Goal: Task Accomplishment & Management: Complete application form

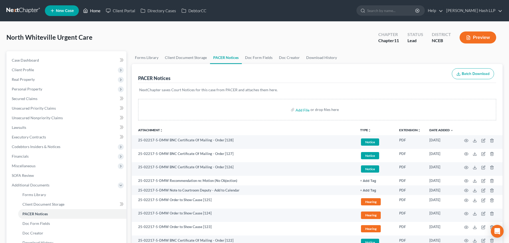
click at [96, 11] on link "Home" at bounding box center [91, 11] width 23 height 10
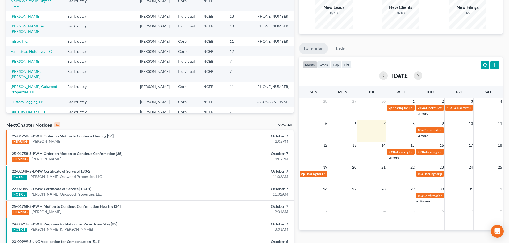
scroll to position [80, 0]
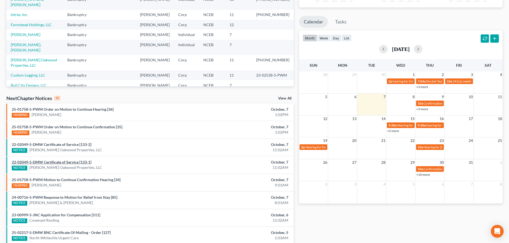
click at [57, 163] on link "22-02049-5-DMW Certificate of Service [133-1]" at bounding box center [52, 162] width 80 height 5
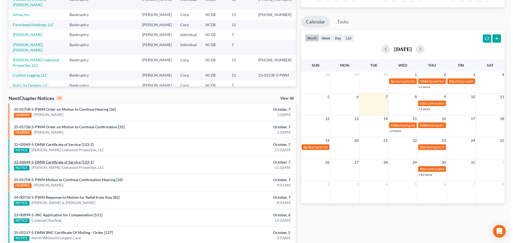
scroll to position [69, 0]
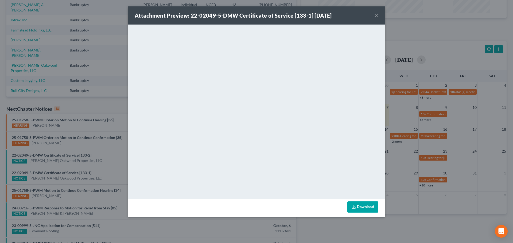
click at [375, 15] on button "×" at bounding box center [376, 15] width 4 height 6
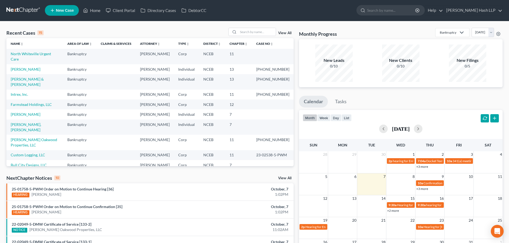
scroll to position [0, 0]
click at [252, 33] on input "search" at bounding box center [256, 32] width 37 height 8
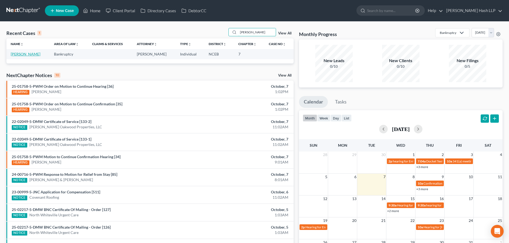
type input "[PERSON_NAME]"
click at [17, 54] on link "[PERSON_NAME]" at bounding box center [26, 54] width 30 height 5
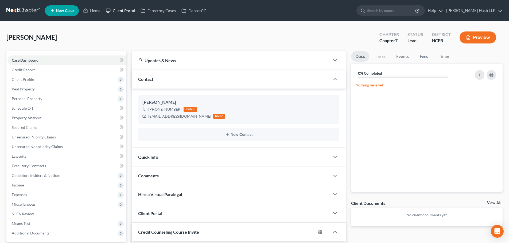
click at [120, 10] on link "Client Portal" at bounding box center [120, 11] width 35 height 10
click at [125, 11] on link "Client Portal" at bounding box center [120, 11] width 35 height 10
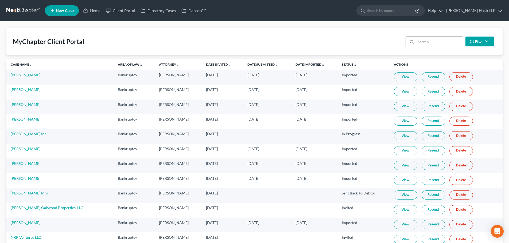
click at [437, 41] on input "search" at bounding box center [438, 42] width 47 height 10
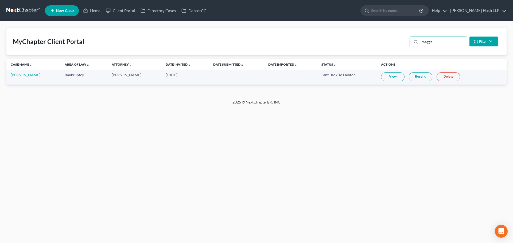
type input "magga"
click at [383, 77] on link "View" at bounding box center [392, 76] width 23 height 9
click at [95, 9] on link "Home" at bounding box center [91, 11] width 23 height 10
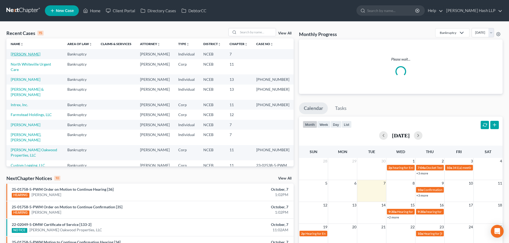
click at [22, 54] on link "[PERSON_NAME]" at bounding box center [26, 54] width 30 height 5
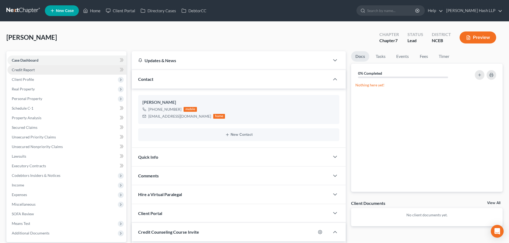
click at [27, 69] on span "Credit Report" at bounding box center [23, 70] width 23 height 5
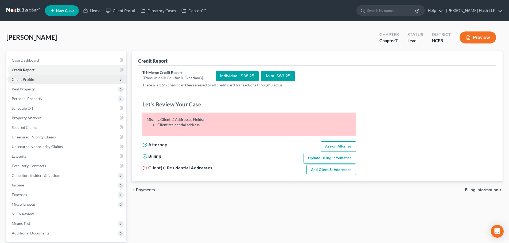
click at [28, 79] on span "Client Profile" at bounding box center [23, 79] width 22 height 5
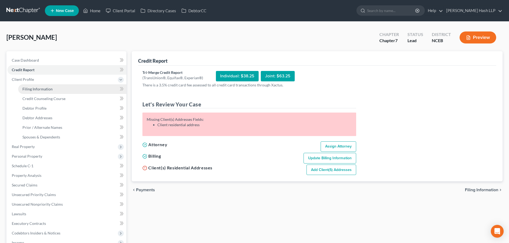
click at [40, 89] on span "Filing Information" at bounding box center [37, 89] width 30 height 5
select select "1"
select select "0"
select select "28"
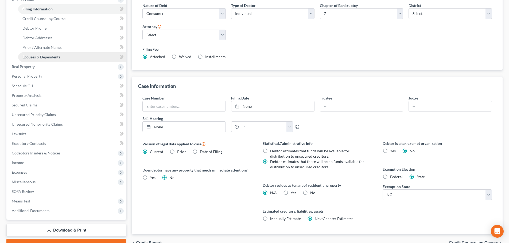
scroll to position [107, 0]
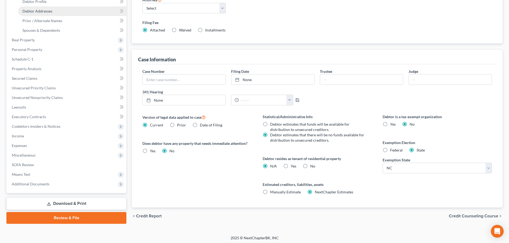
click at [45, 10] on span "Debtor Addresses" at bounding box center [37, 11] width 30 height 5
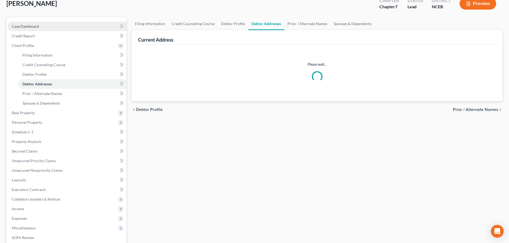
select select "0"
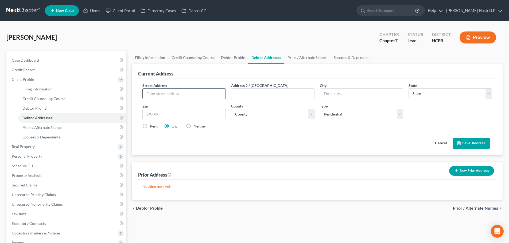
click at [196, 94] on input "text" at bounding box center [184, 94] width 83 height 10
type input "[STREET_ADDRESS]"
click at [207, 115] on input "text" at bounding box center [183, 114] width 83 height 11
type input "28314"
type input "[GEOGRAPHIC_DATA]"
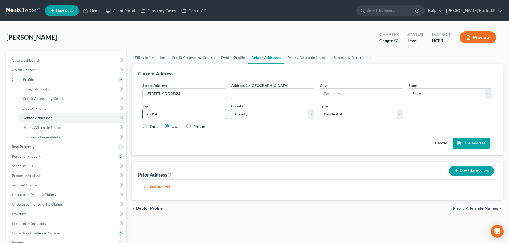
select select "28"
click at [311, 115] on select "County [GEOGRAPHIC_DATA] [GEOGRAPHIC_DATA] [GEOGRAPHIC_DATA] [GEOGRAPHIC_DATA] …" at bounding box center [272, 114] width 83 height 11
select select "25"
click at [231, 109] on select "County [GEOGRAPHIC_DATA] [GEOGRAPHIC_DATA] [GEOGRAPHIC_DATA] [GEOGRAPHIC_DATA] …" at bounding box center [272, 114] width 83 height 11
click at [293, 135] on div "Cancel Save Address" at bounding box center [316, 141] width 349 height 16
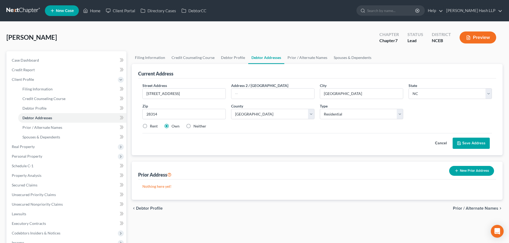
click at [472, 142] on button "Save Address" at bounding box center [470, 143] width 37 height 11
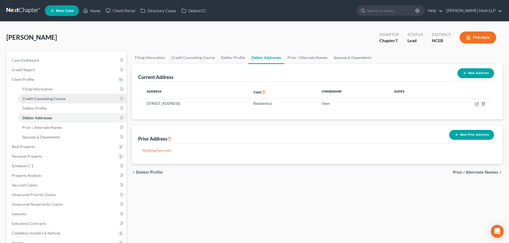
click at [46, 99] on span "Credit Counseling Course" at bounding box center [43, 98] width 43 height 5
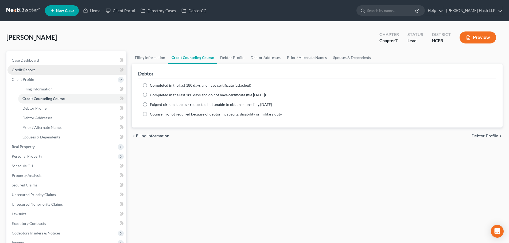
click at [34, 71] on span "Credit Report" at bounding box center [23, 70] width 23 height 5
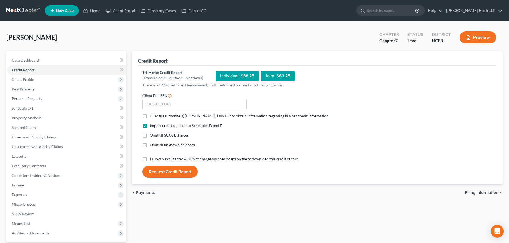
click at [150, 116] on label "Client(s) authorize(s) [PERSON_NAME] Hash LLP to obtain information regarding h…" at bounding box center [239, 115] width 179 height 5
click at [152, 116] on input "Client(s) authorize(s) [PERSON_NAME] Hash LLP to obtain information regarding h…" at bounding box center [153, 114] width 3 height 3
checkbox input "true"
click at [191, 104] on input "text" at bounding box center [194, 104] width 104 height 11
type input "238-89-5054"
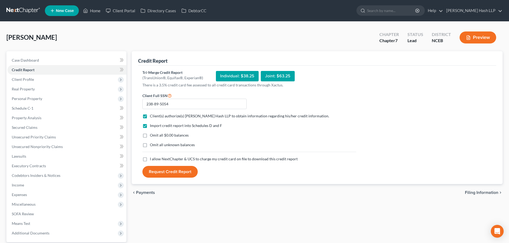
click at [150, 160] on label "I allow NextChapter & UCS to charge my credit card on file to download this cre…" at bounding box center [224, 158] width 148 height 5
click at [152, 160] on input "I allow NextChapter & UCS to charge my credit card on file to download this cre…" at bounding box center [153, 157] width 3 height 3
checkbox input "true"
click at [175, 173] on button "Request Credit Report" at bounding box center [169, 172] width 55 height 12
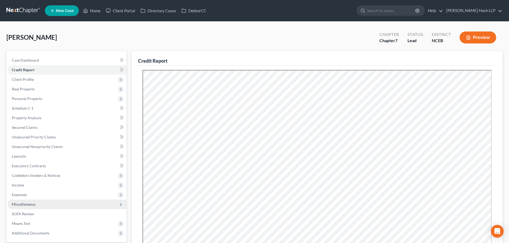
scroll to position [53, 0]
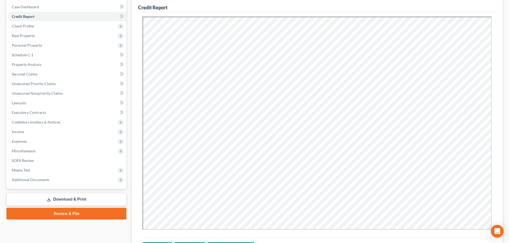
drag, startPoint x: 81, startPoint y: 201, endPoint x: 81, endPoint y: 198, distance: 2.7
click at [81, 201] on link "Download & Print" at bounding box center [66, 199] width 120 height 13
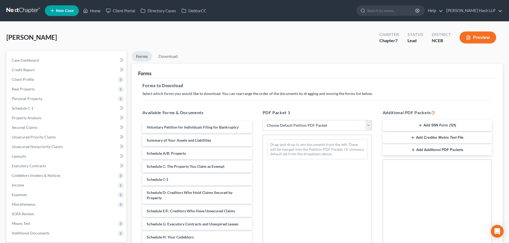
click at [369, 126] on select "Choose Default Petition PDF Packet Complete Bankruptcy Petition (all forms and …" at bounding box center [316, 125] width 109 height 11
select select "5"
click at [262, 120] on select "Choose Default Petition PDF Packet Complete Bankruptcy Petition (all forms and …" at bounding box center [316, 125] width 109 height 11
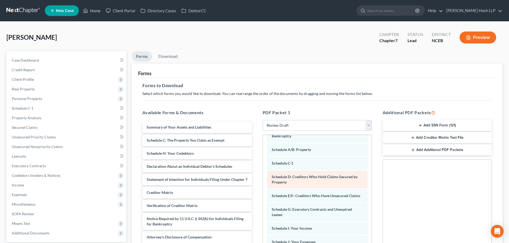
scroll to position [27, 0]
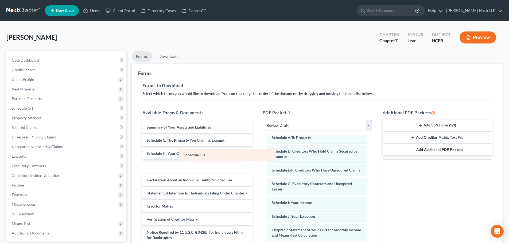
drag, startPoint x: 299, startPoint y: 151, endPoint x: 211, endPoint y: 155, distance: 88.2
click at [263, 155] on div "Schedule C-1 Voluntary Petition for Individuals Filing for Bankruptcy Schedule …" at bounding box center [317, 197] width 109 height 178
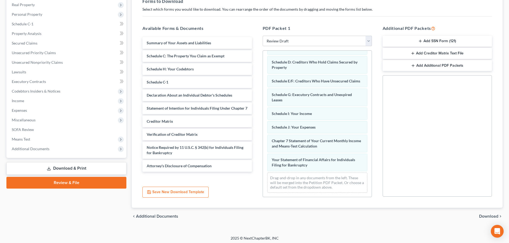
scroll to position [87, 0]
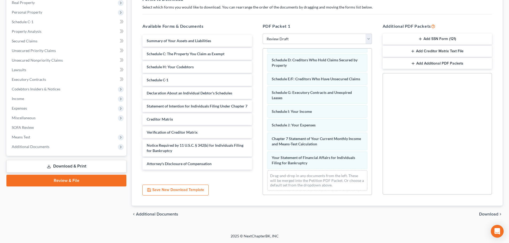
click at [488, 213] on span "Download" at bounding box center [488, 214] width 19 height 4
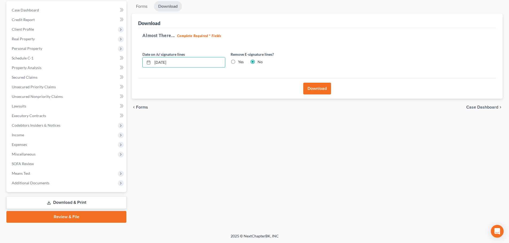
drag, startPoint x: 188, startPoint y: 61, endPoint x: 136, endPoint y: 61, distance: 51.5
click at [136, 61] on div "Download Almost There... Complete Required * Fields Date on /s/ signature lines…" at bounding box center [317, 56] width 371 height 85
click at [238, 62] on label "Yes" at bounding box center [241, 61] width 6 height 5
click at [240, 62] on input "Yes" at bounding box center [241, 60] width 3 height 3
radio input "true"
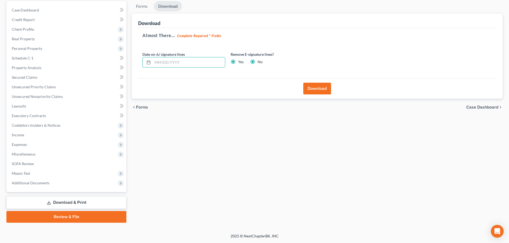
radio input "false"
drag, startPoint x: 315, startPoint y: 85, endPoint x: 284, endPoint y: 101, distance: 34.3
click at [315, 85] on button "Download" at bounding box center [317, 89] width 28 height 12
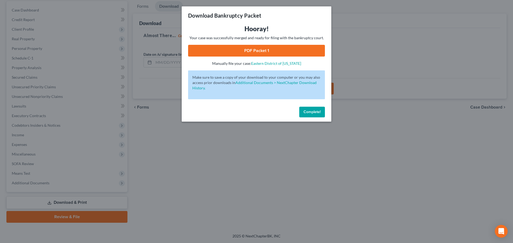
click at [274, 48] on link "PDF Packet 1" at bounding box center [256, 51] width 137 height 12
click at [307, 112] on span "Complete!" at bounding box center [311, 112] width 17 height 5
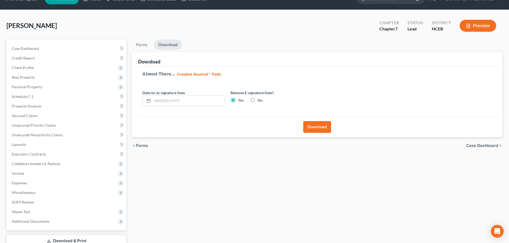
scroll to position [0, 0]
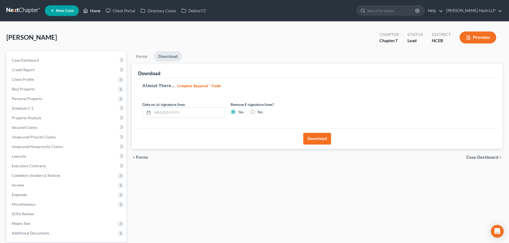
click at [94, 11] on link "Home" at bounding box center [91, 11] width 23 height 10
